Goal: Task Accomplishment & Management: Contribute content

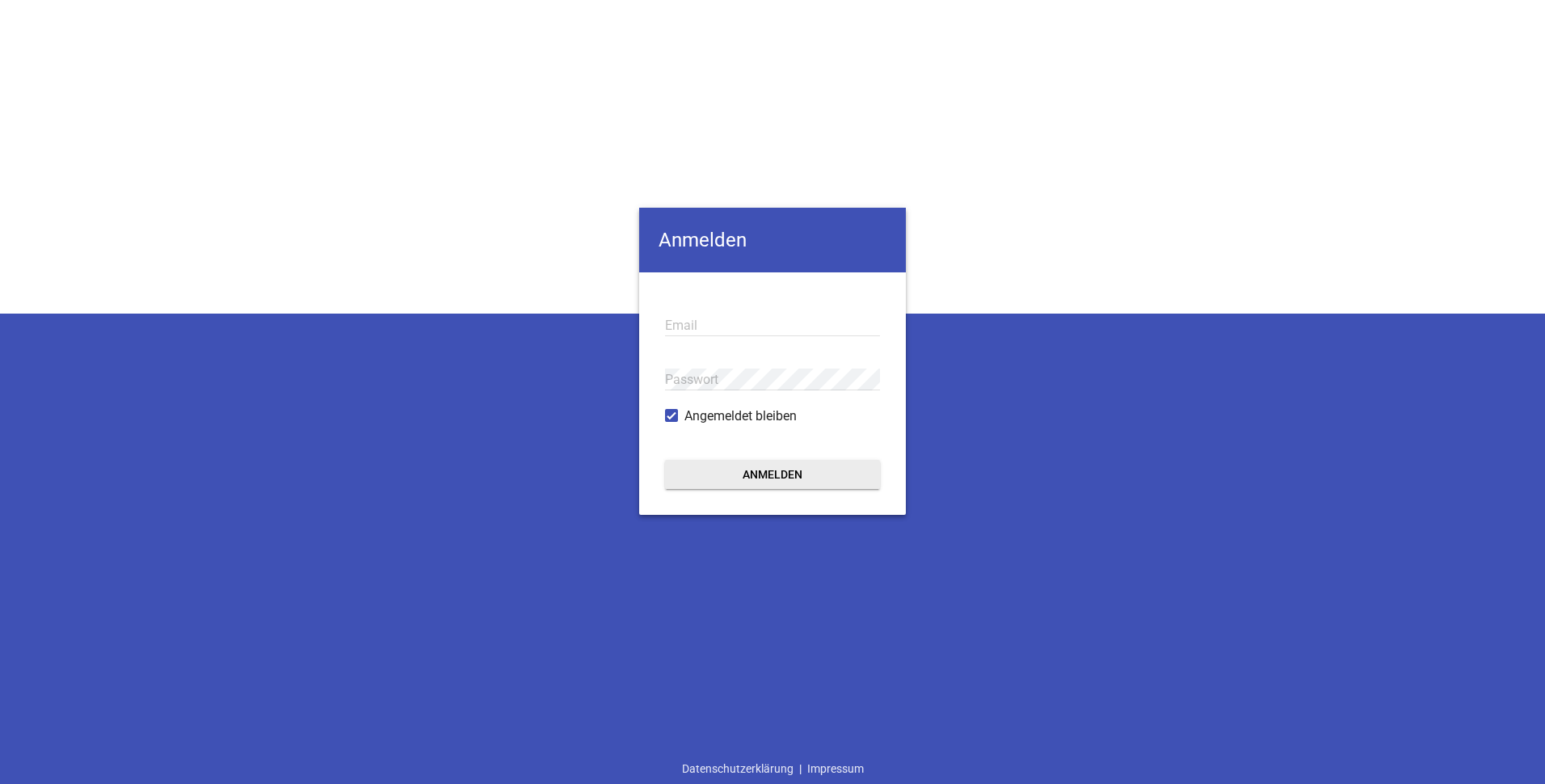
type input "[EMAIL_ADDRESS][DOMAIN_NAME]"
click at [767, 470] on button "Anmelden" at bounding box center [772, 474] width 215 height 29
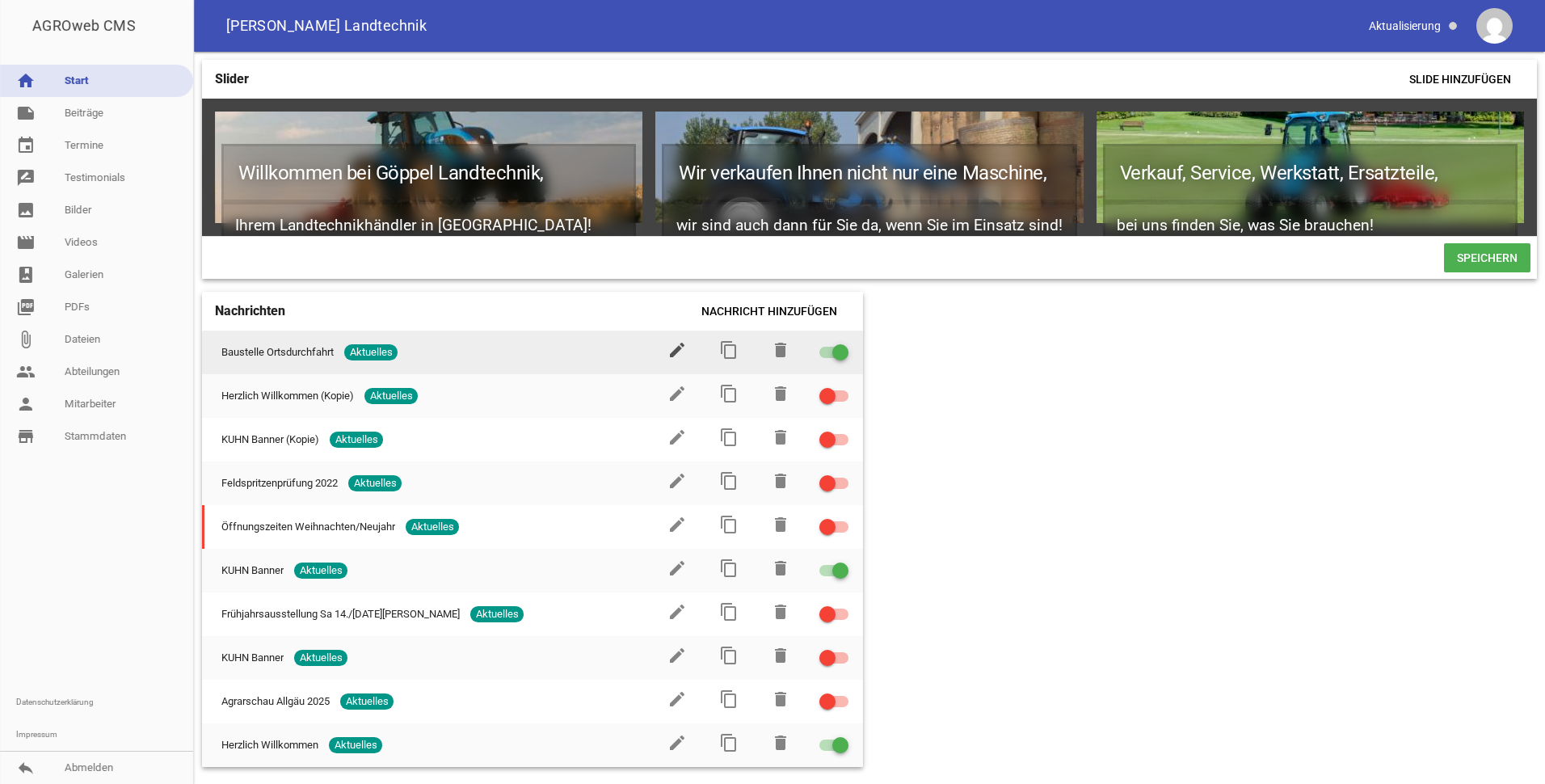
click at [674, 355] on icon "edit" at bounding box center [677, 350] width 19 height 19
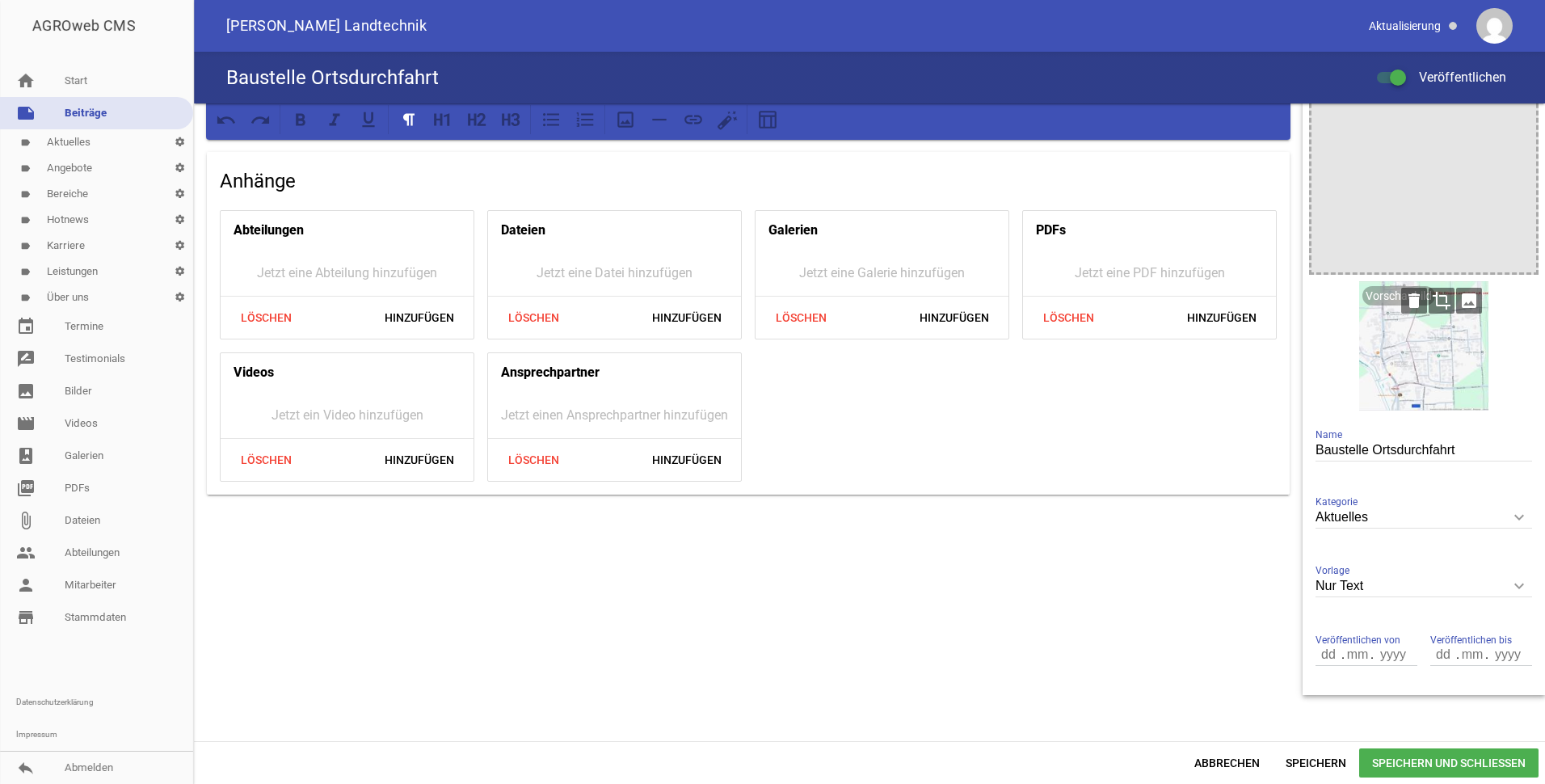
scroll to position [80, 0]
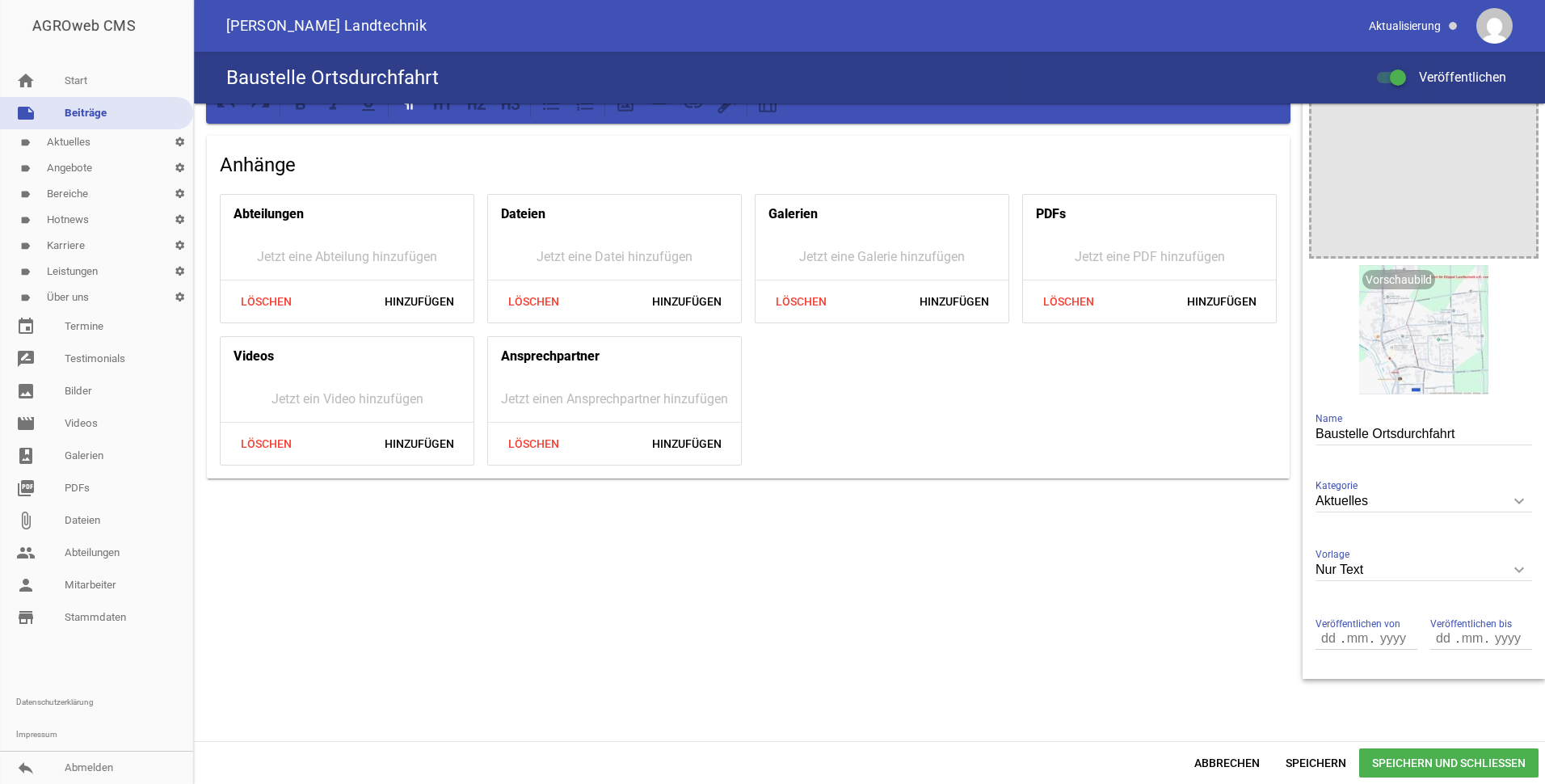
click at [1511, 566] on icon "keyboard_arrow_down" at bounding box center [1519, 569] width 26 height 26
click at [1511, 566] on input "Nur Text" at bounding box center [1424, 570] width 216 height 22
click at [991, 590] on div "Anfahrt aus Süden durch die Baustelle Anhänge Abteilungen Jetzt eine Abteilung …" at bounding box center [748, 350] width 1109 height 656
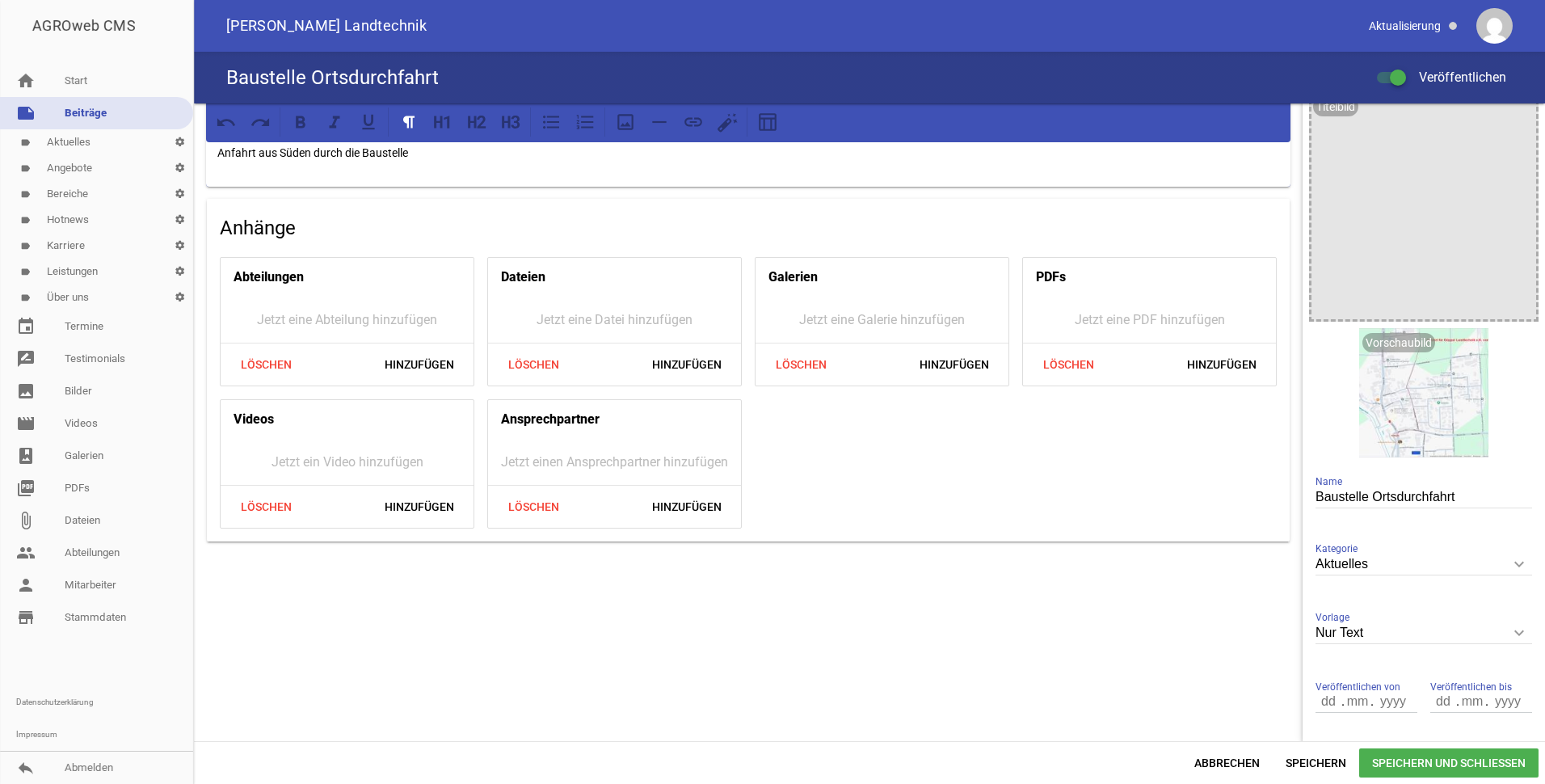
scroll to position [0, 0]
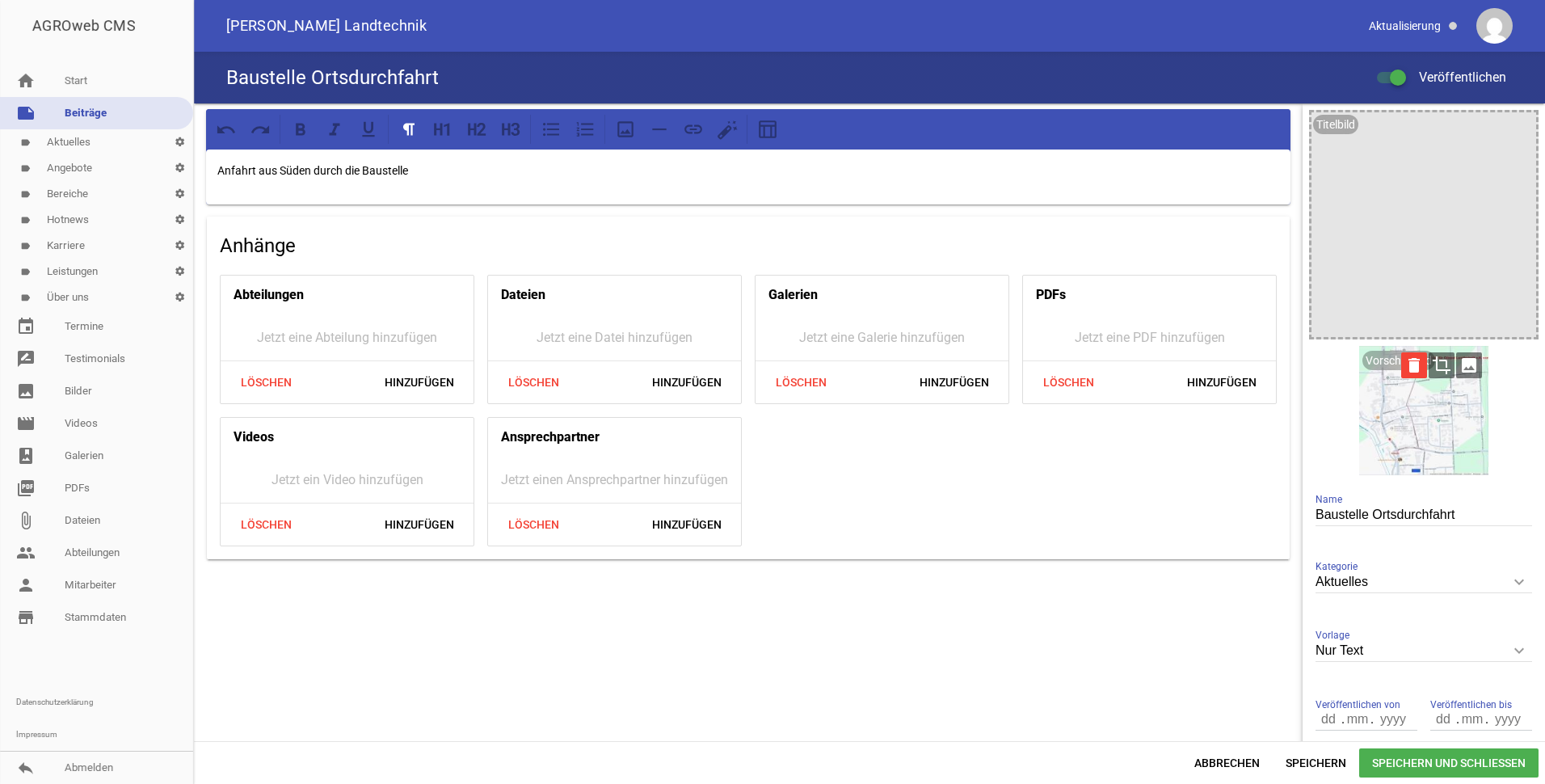
click at [1404, 364] on icon "delete" at bounding box center [1414, 365] width 26 height 26
click at [1462, 366] on icon "image" at bounding box center [1469, 365] width 26 height 26
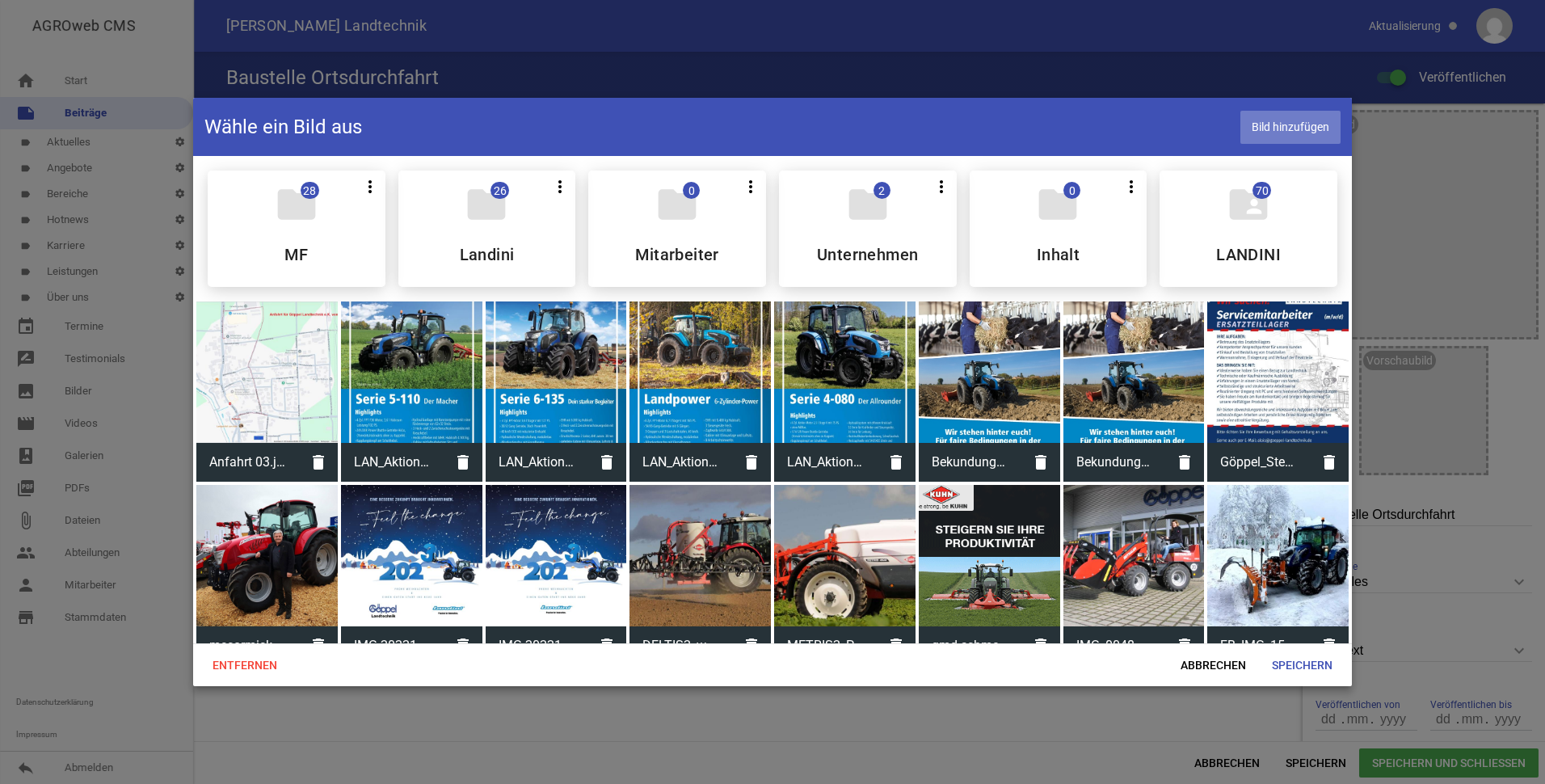
click at [1288, 130] on span "Bild hinzufügen" at bounding box center [1290, 127] width 100 height 34
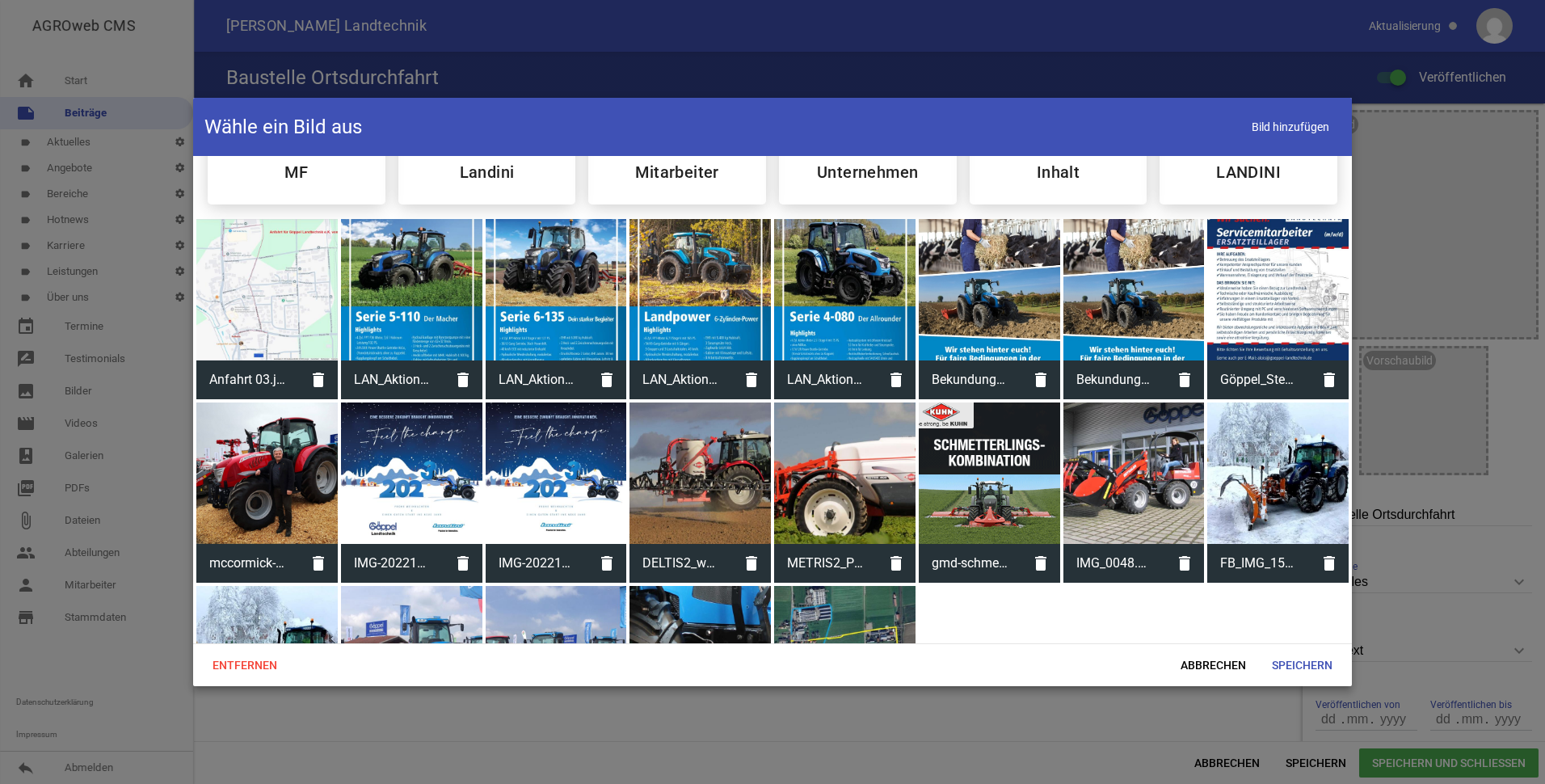
scroll to position [205, 0]
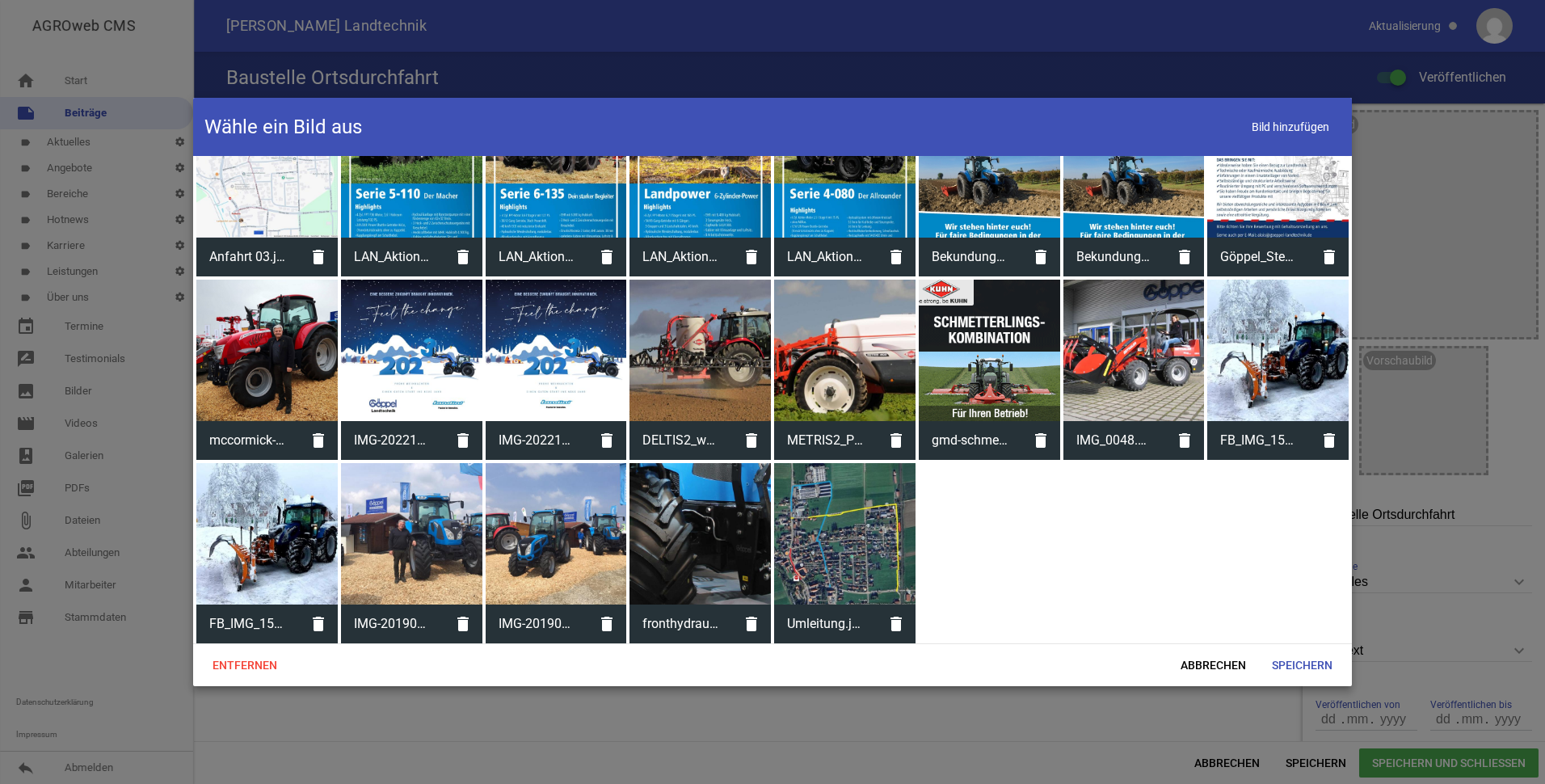
click at [843, 552] on div at bounding box center [845, 533] width 142 height 142
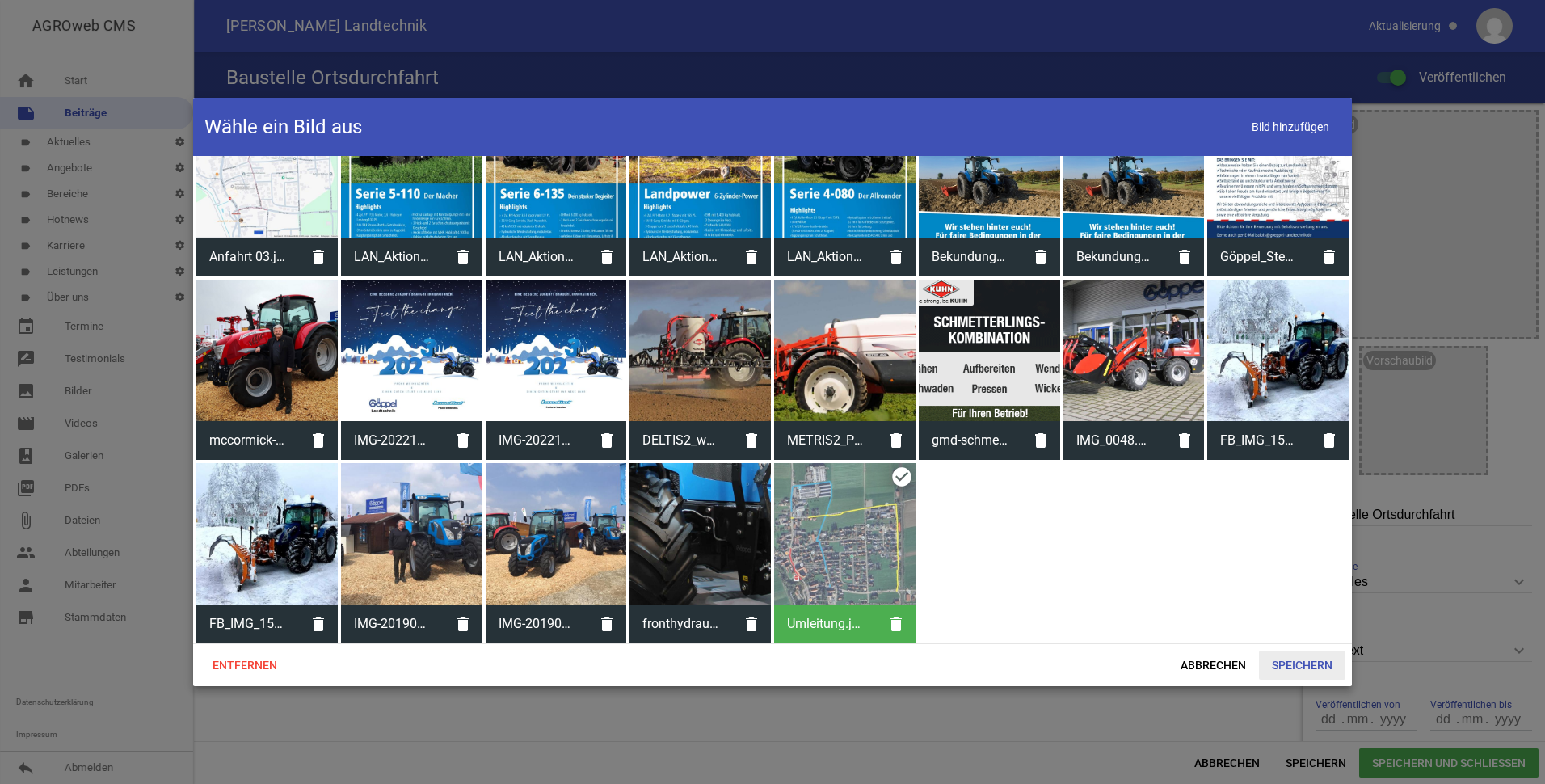
click at [1298, 661] on span "Speichern" at bounding box center [1302, 665] width 86 height 29
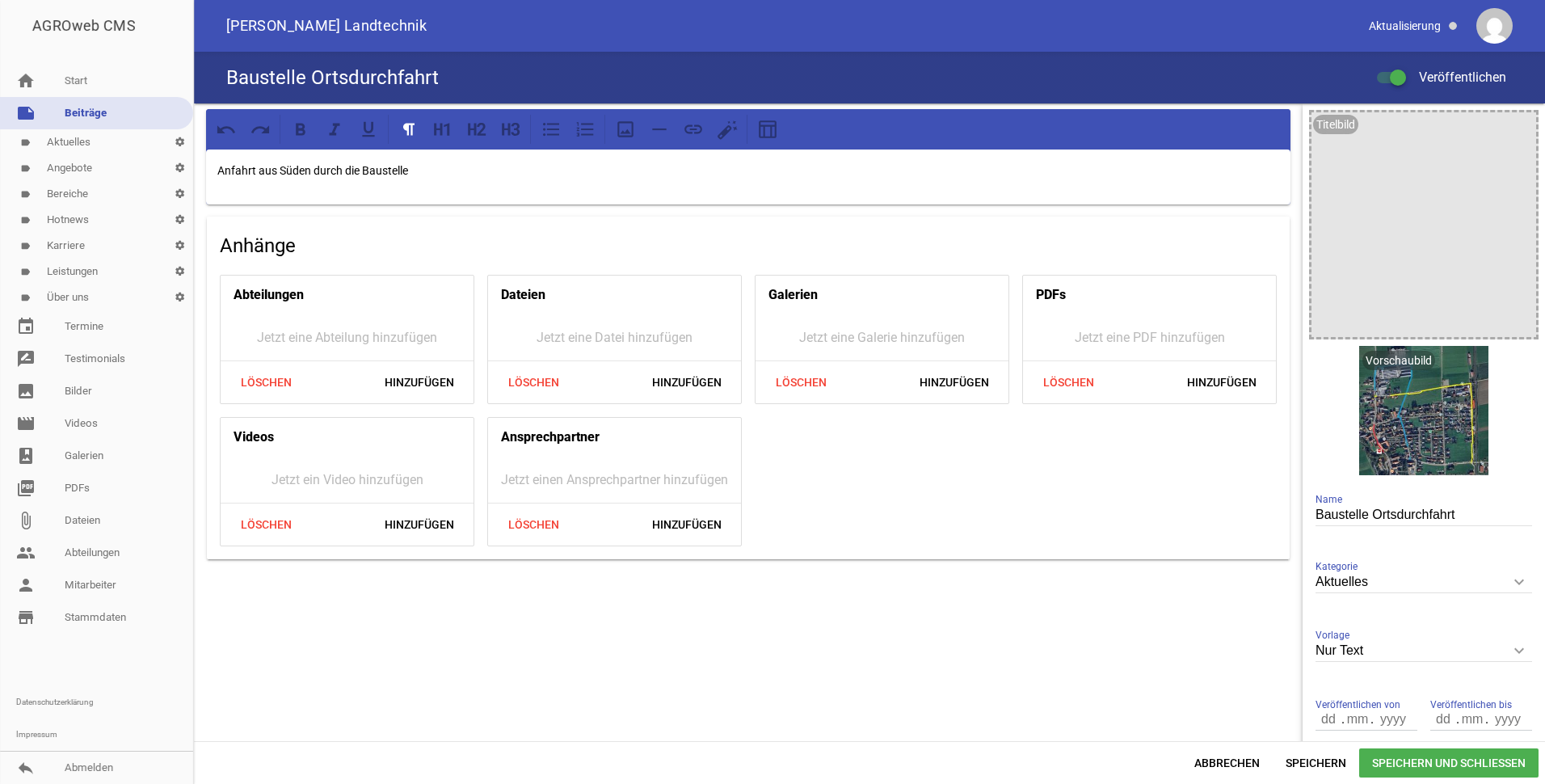
click at [1451, 761] on span "Speichern und Schließen" at bounding box center [1449, 762] width 179 height 29
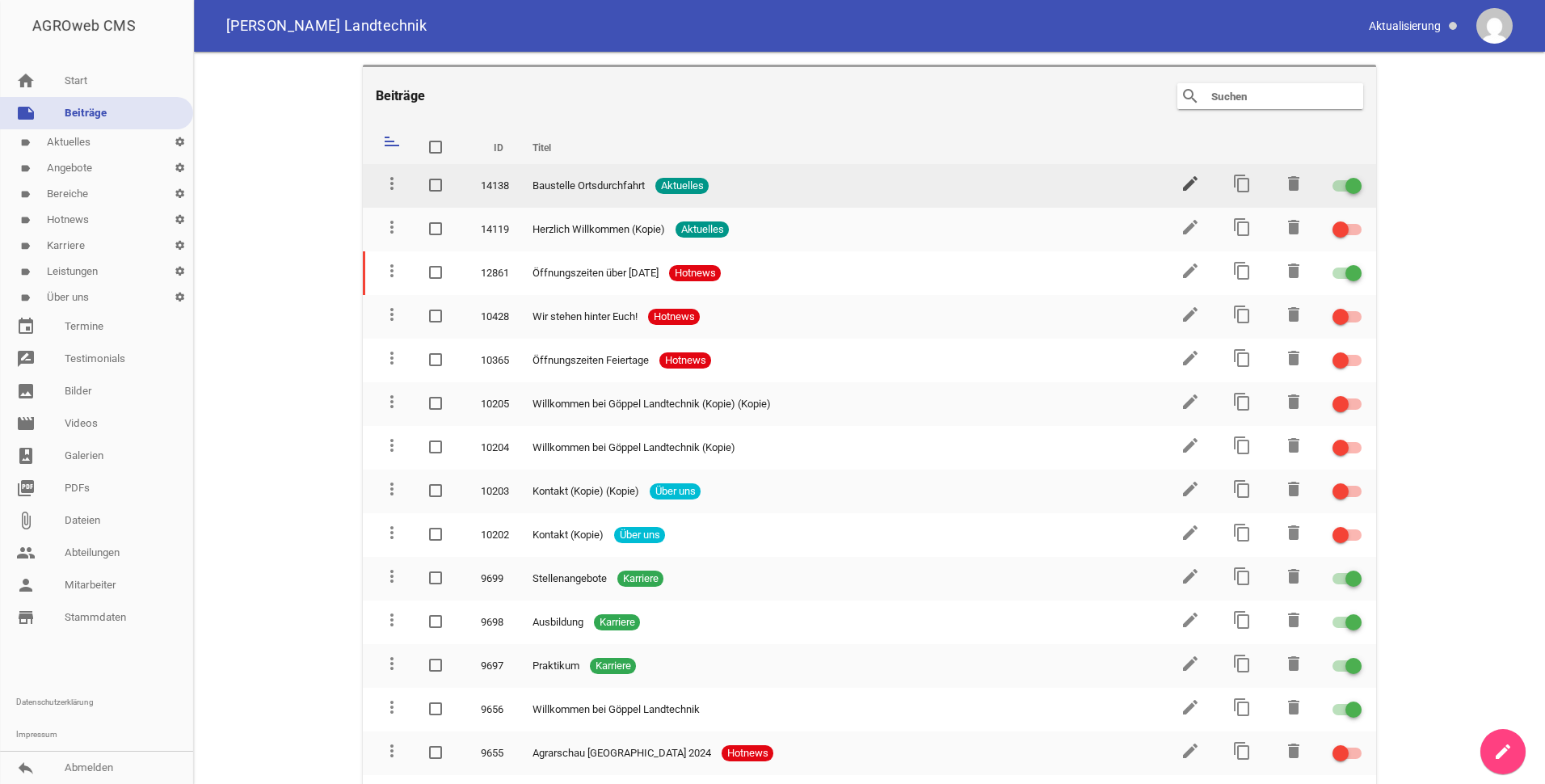
click at [1189, 176] on icon "edit" at bounding box center [1190, 183] width 19 height 19
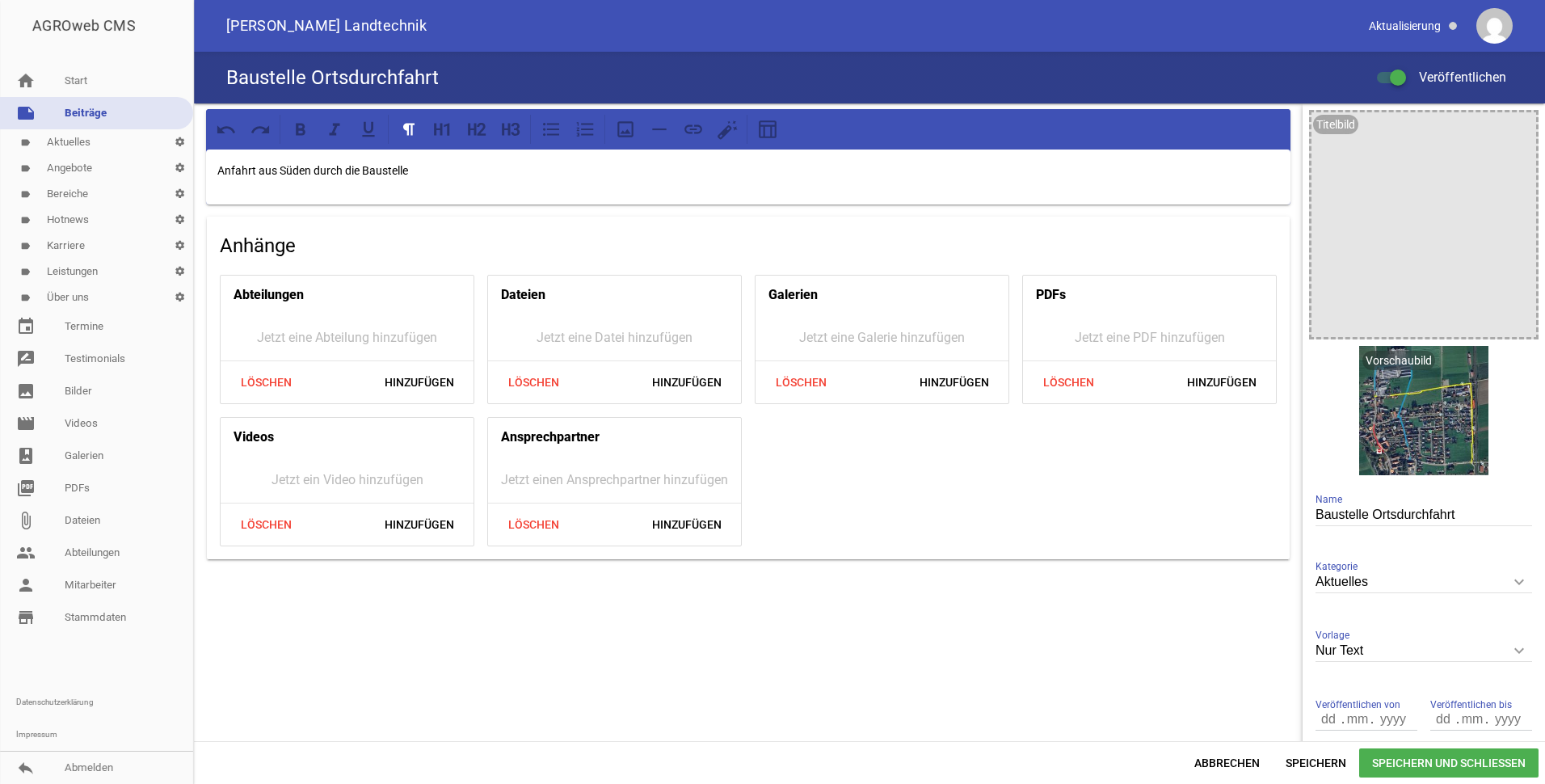
click at [1510, 646] on icon "keyboard_arrow_down" at bounding box center [1519, 650] width 26 height 26
click at [1510, 646] on input "Nur Text" at bounding box center [1424, 651] width 216 height 22
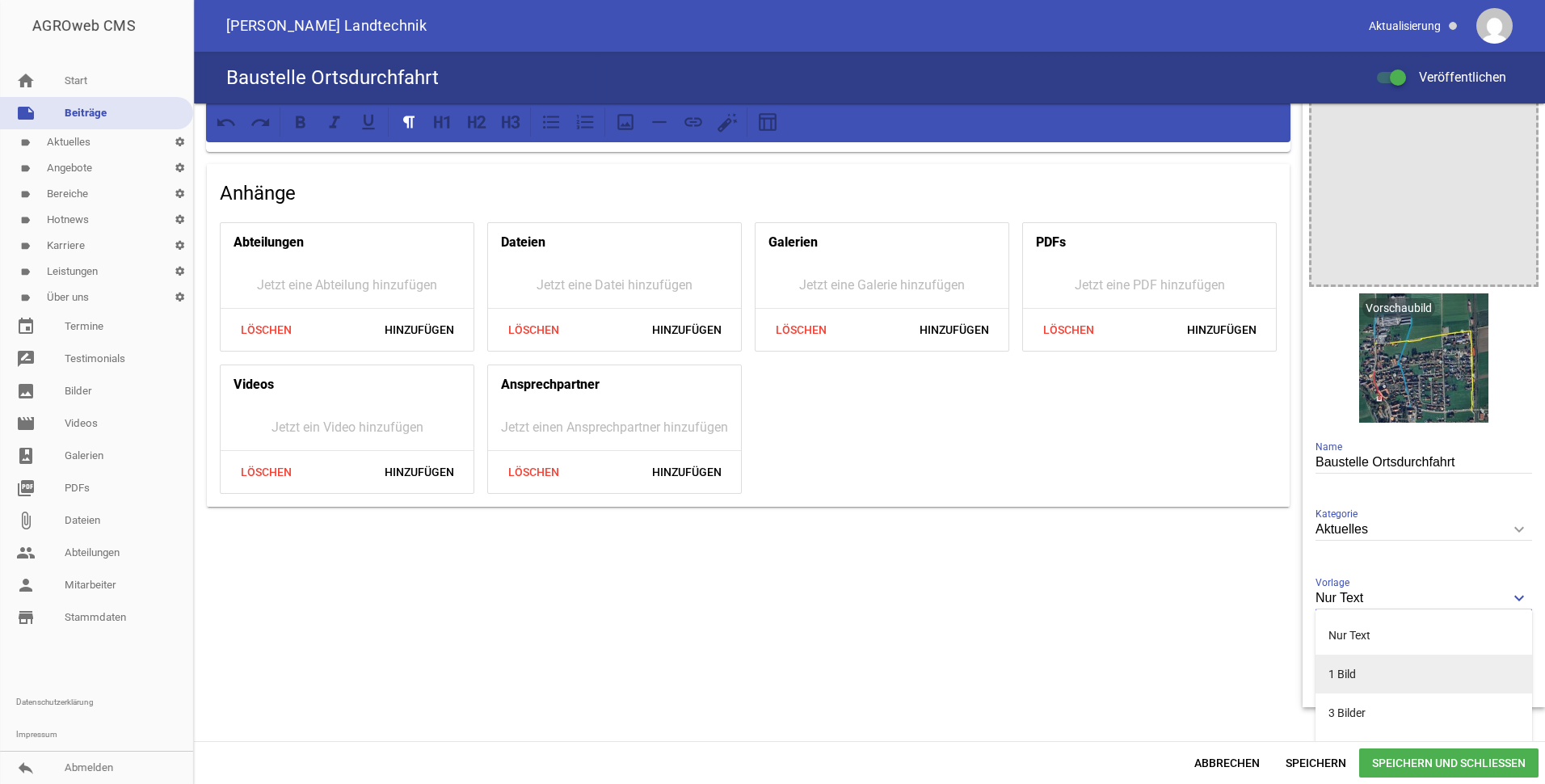
scroll to position [80, 0]
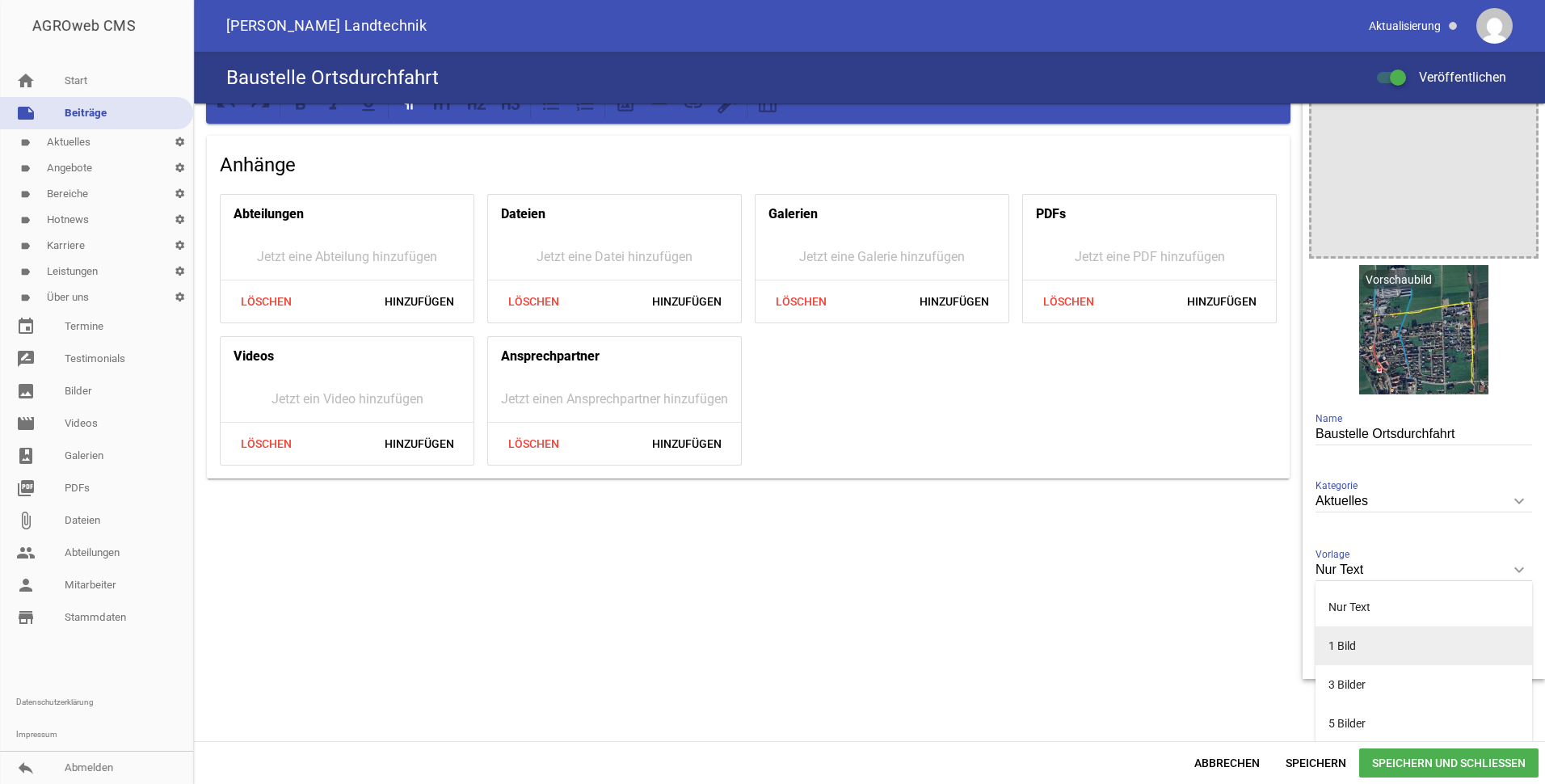
click at [1340, 648] on li "1 Bild" at bounding box center [1424, 646] width 216 height 39
type input "1 Bild"
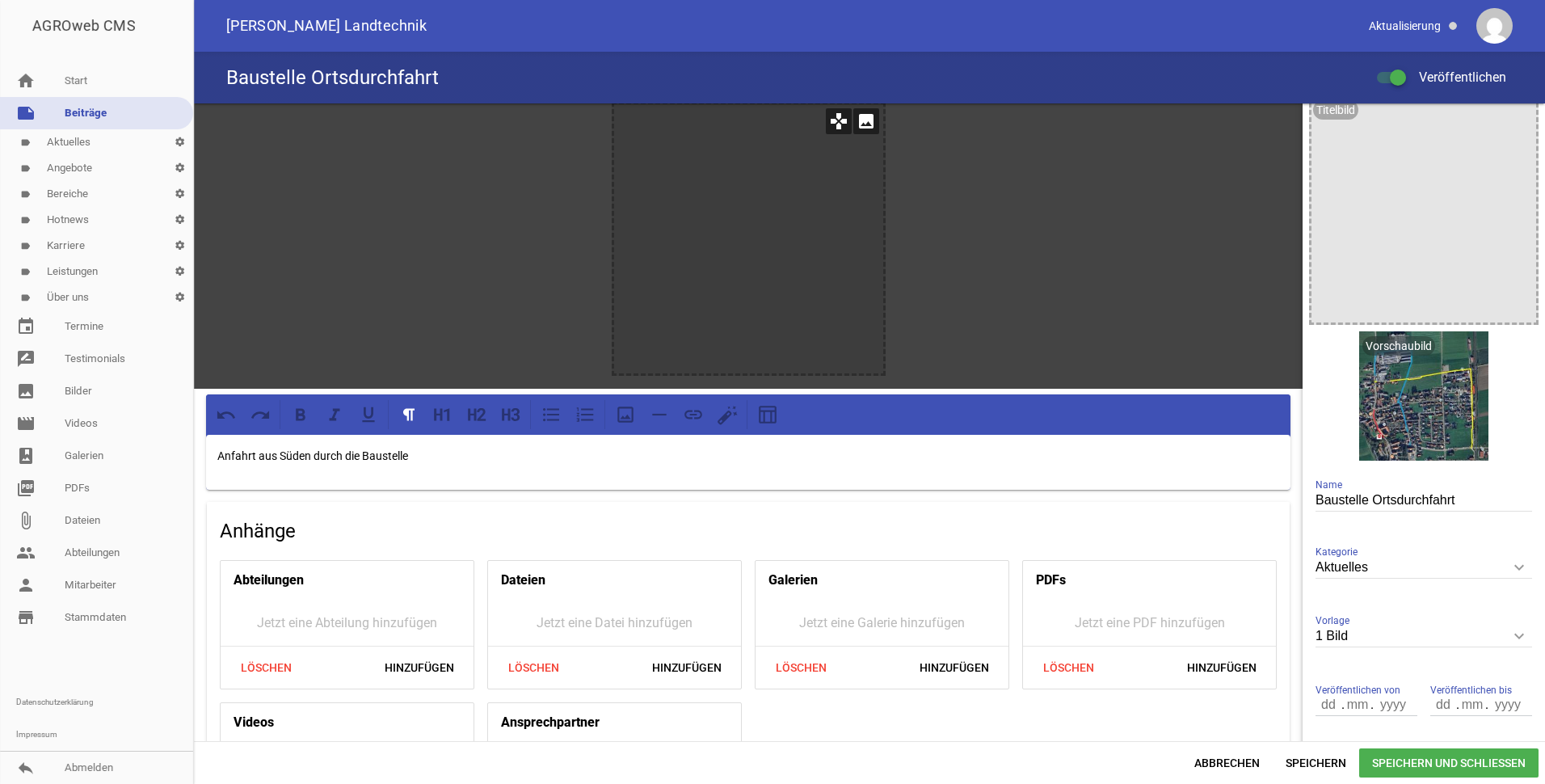
scroll to position [0, 0]
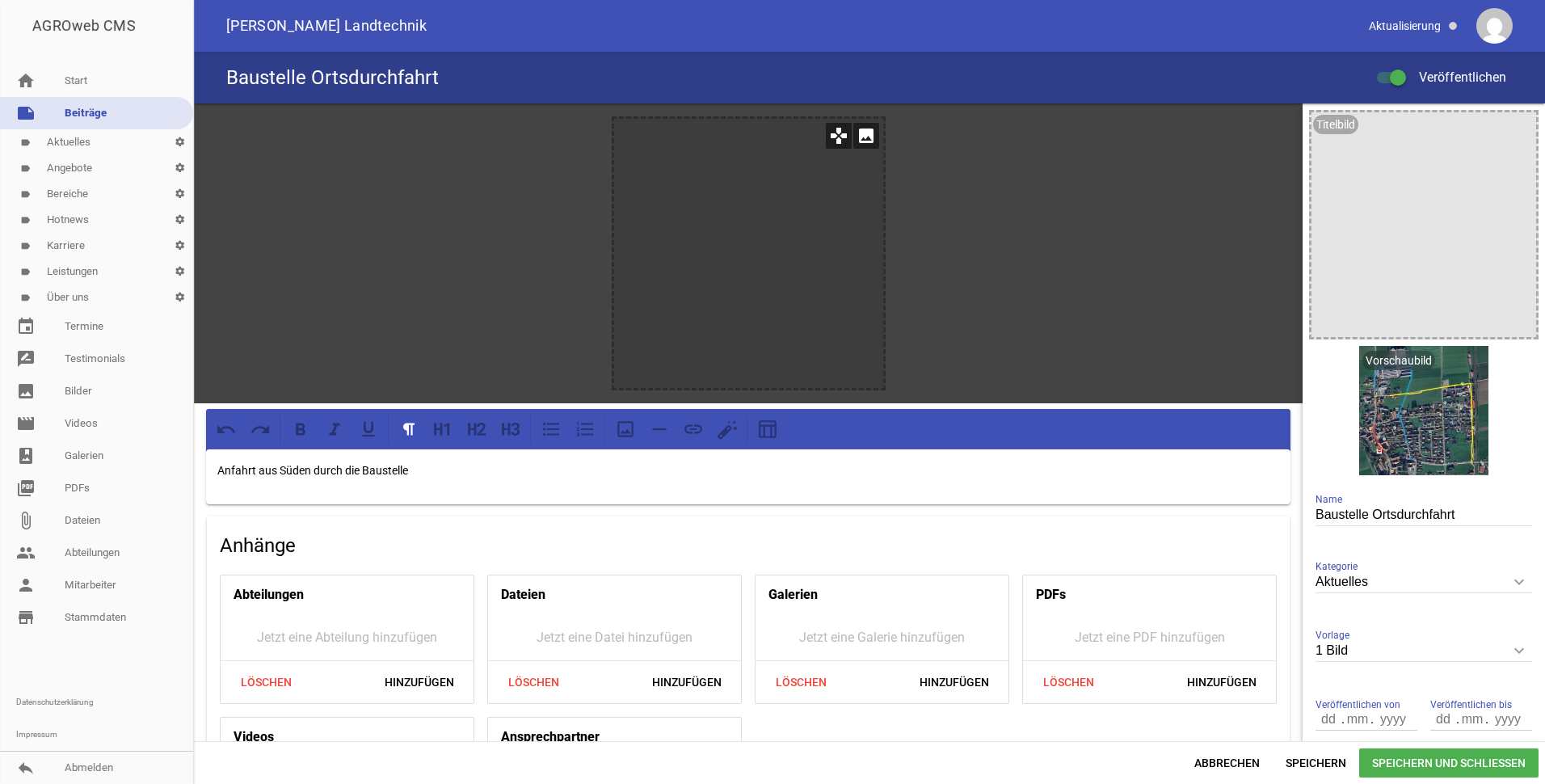
click at [863, 140] on icon "image" at bounding box center [866, 135] width 26 height 26
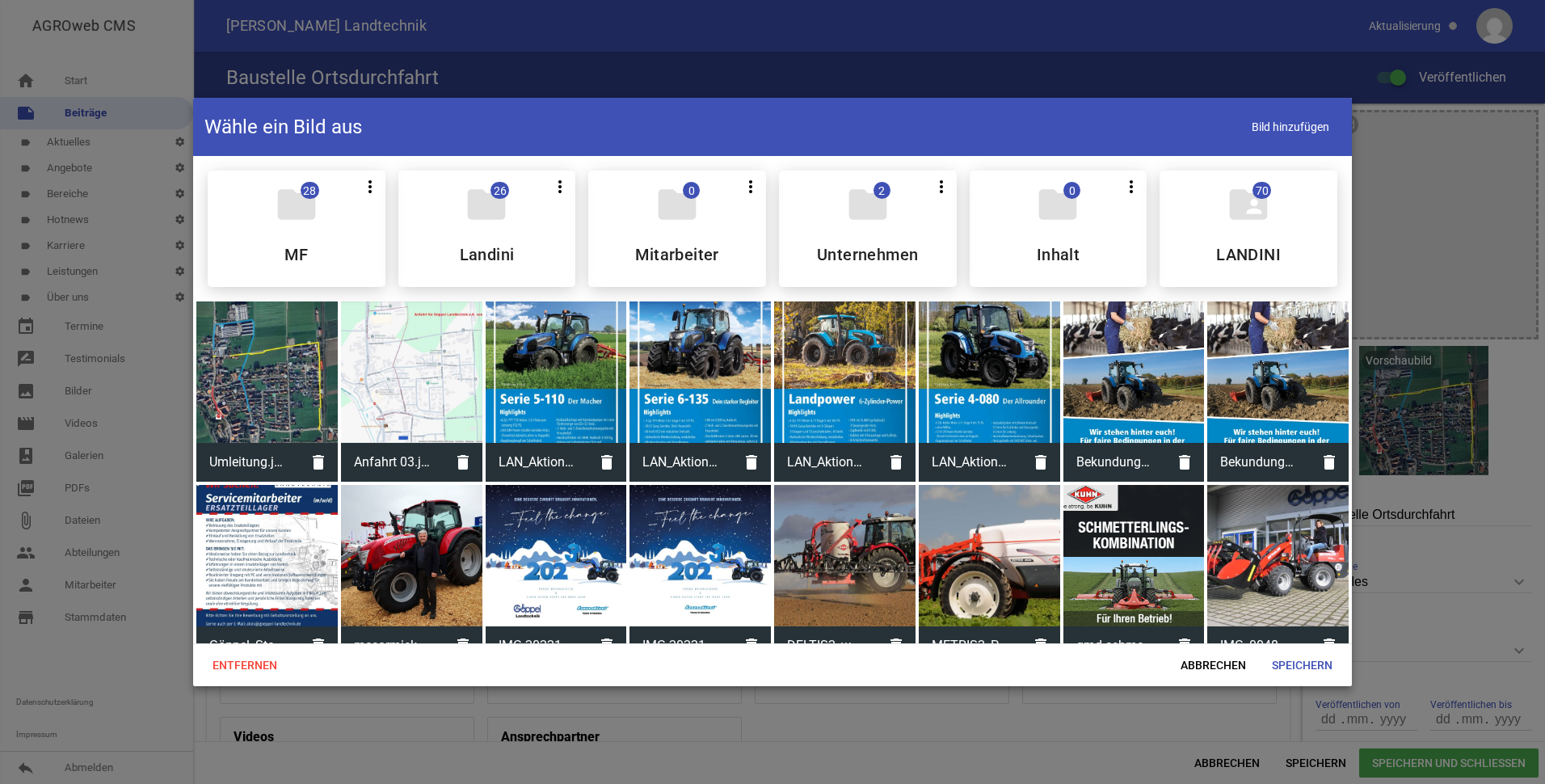
click at [248, 407] on div at bounding box center [267, 371] width 142 height 142
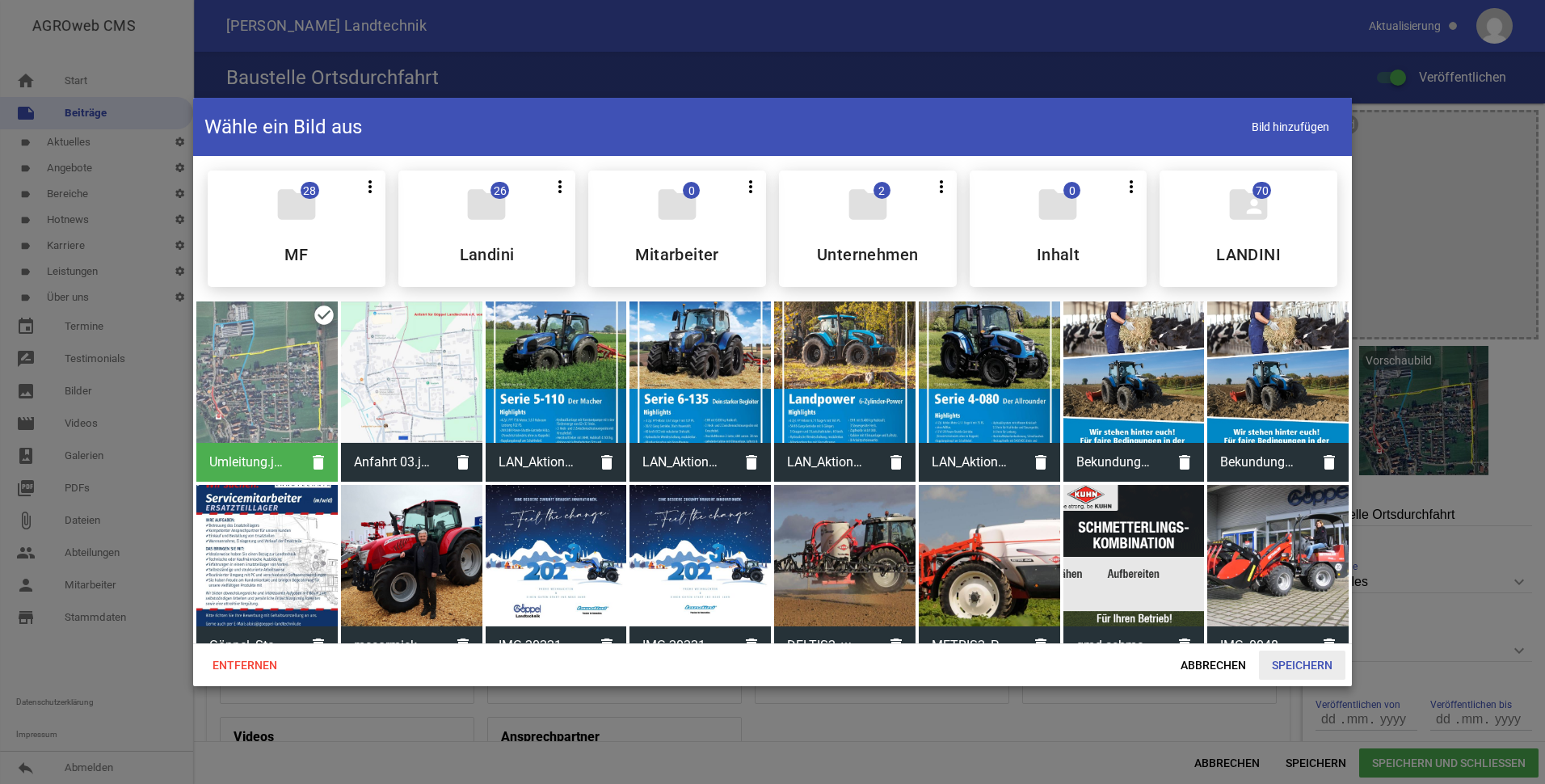
click at [1292, 663] on span "Speichern" at bounding box center [1302, 665] width 86 height 29
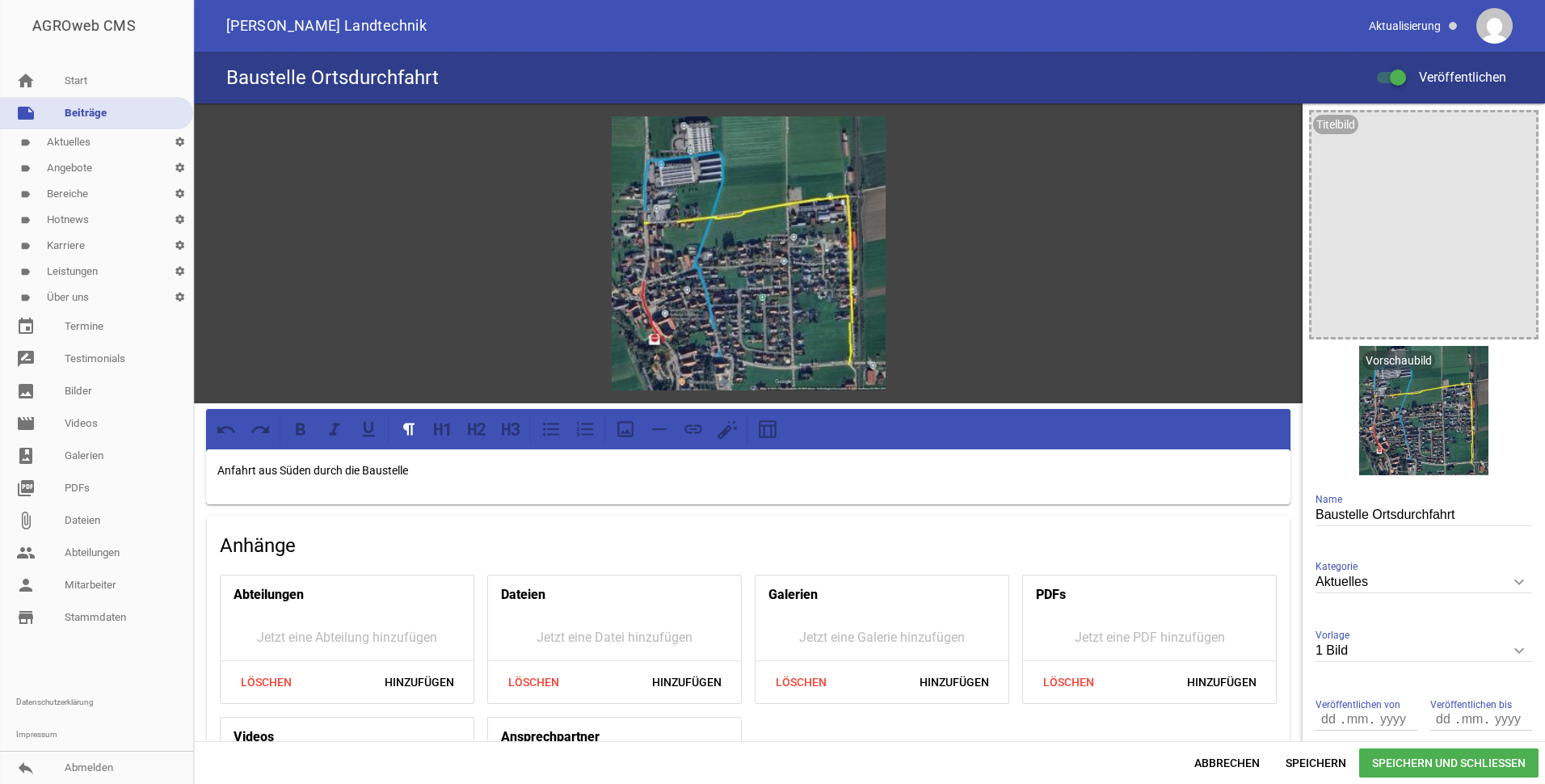
click at [1444, 760] on span "Speichern und Schließen" at bounding box center [1449, 762] width 179 height 29
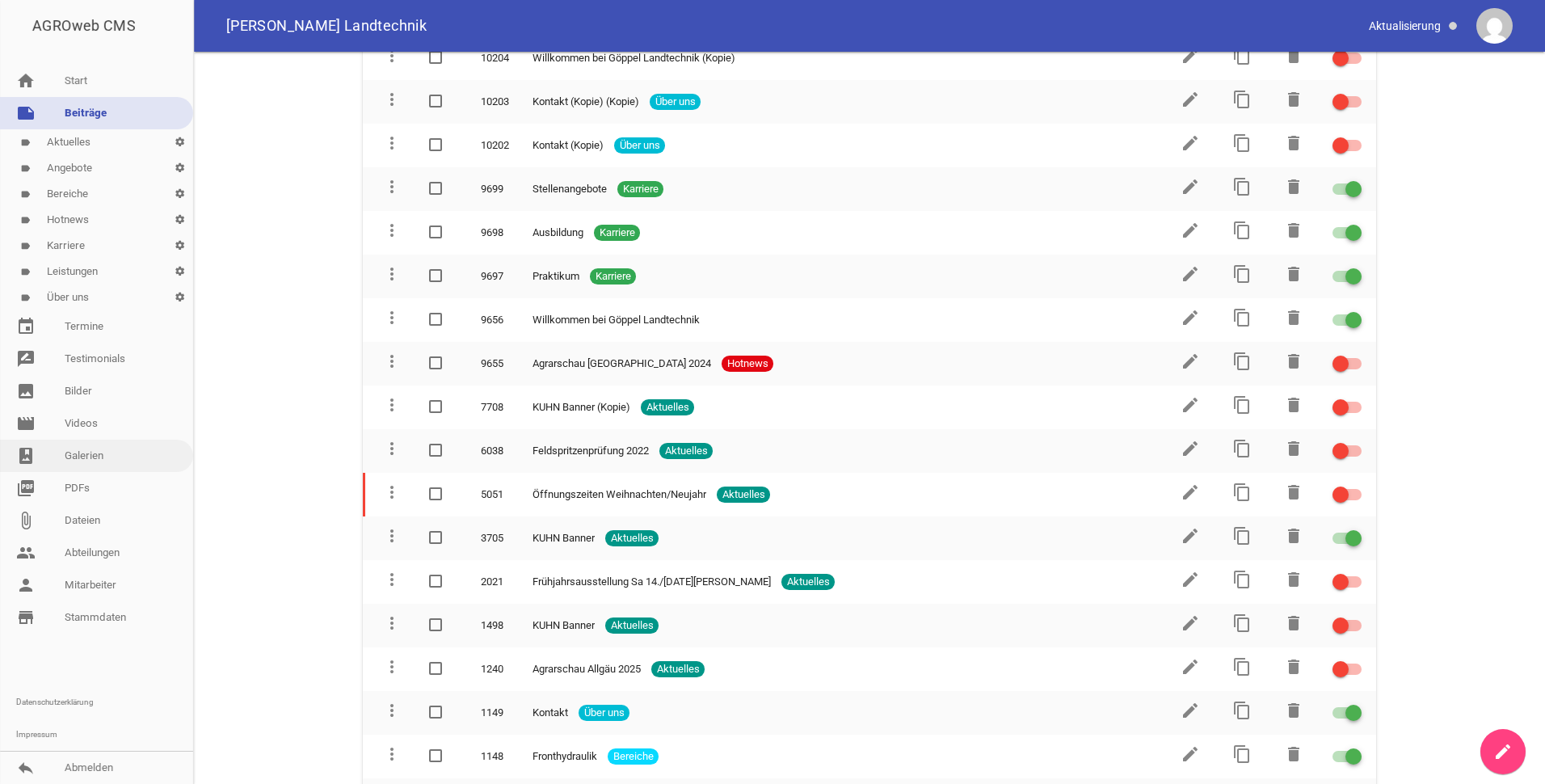
scroll to position [404, 0]
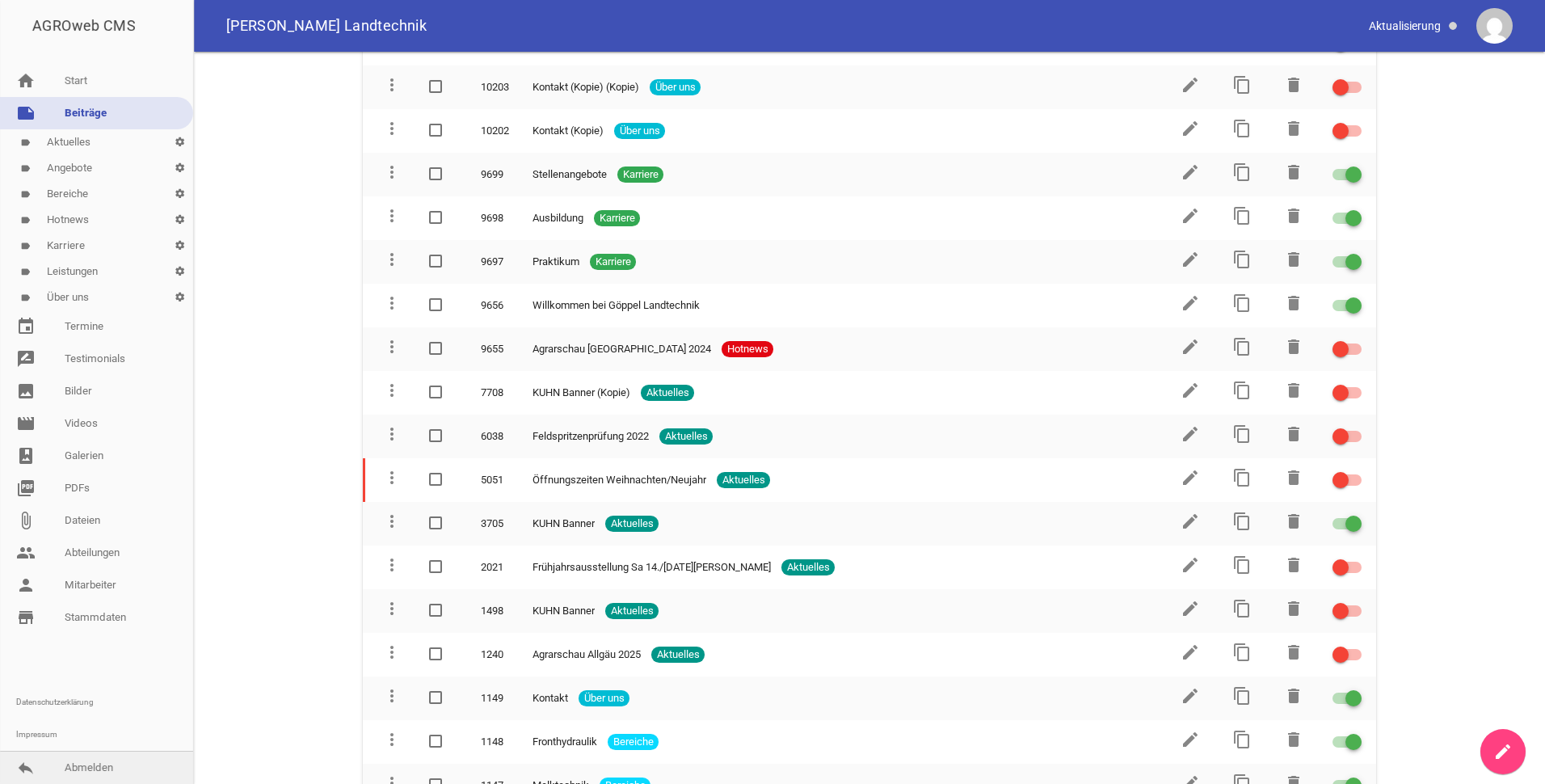
click at [91, 766] on link "reply Abmelden" at bounding box center [96, 767] width 193 height 33
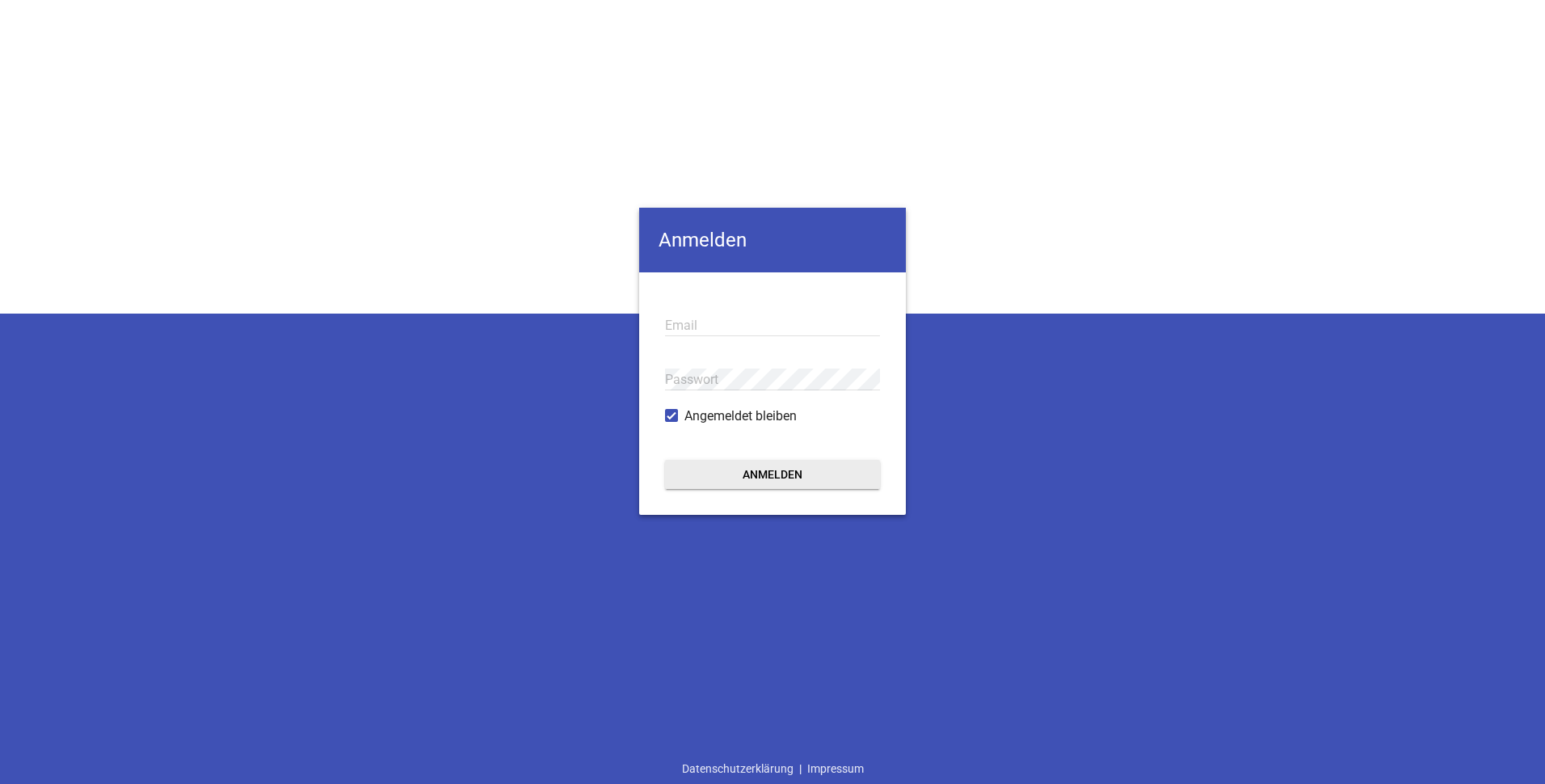
type input "[EMAIL_ADDRESS][DOMAIN_NAME]"
